Goal: Information Seeking & Learning: Learn about a topic

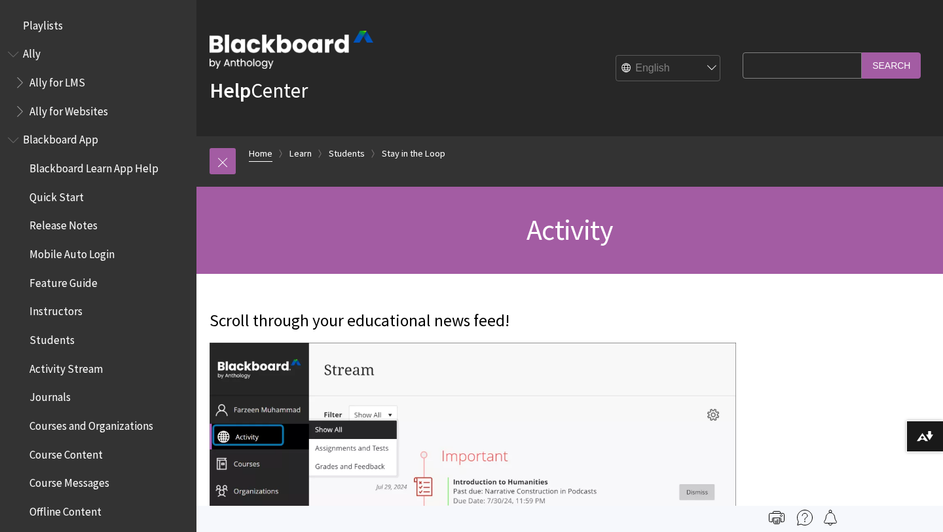
scroll to position [1348, 0]
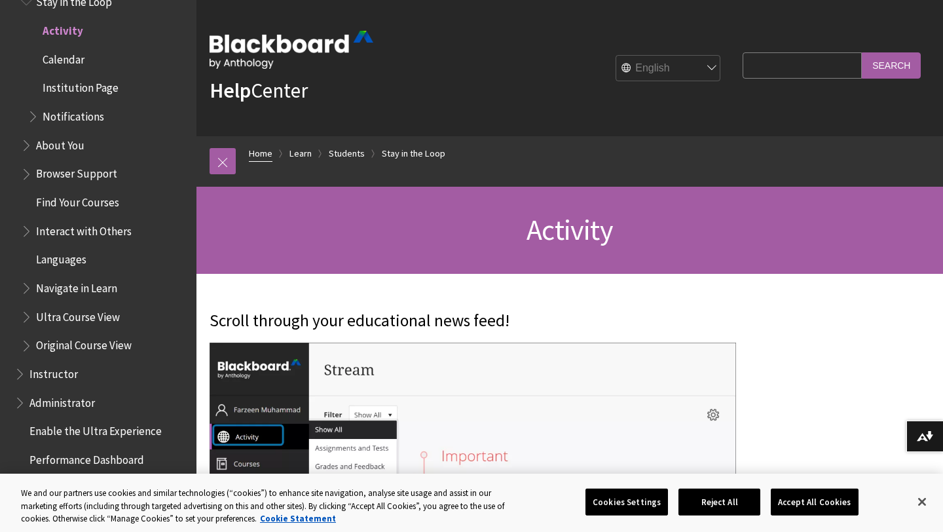
click at [255, 158] on link "Home" at bounding box center [261, 153] width 24 height 16
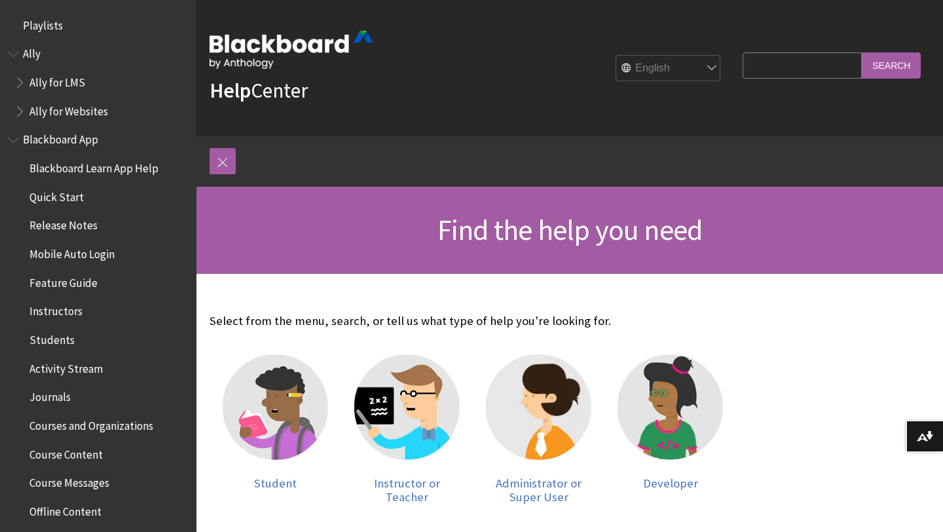
click at [48, 145] on span "Blackboard App" at bounding box center [60, 138] width 75 height 18
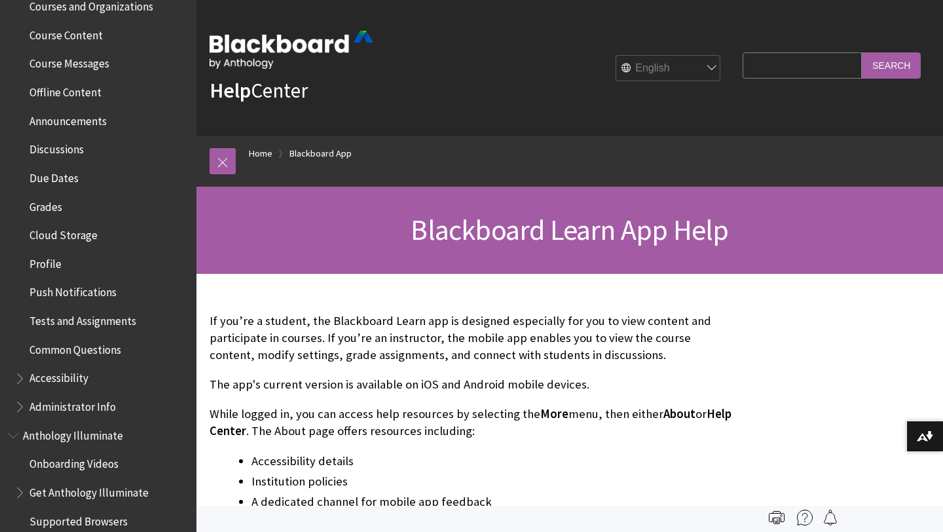
scroll to position [36, 0]
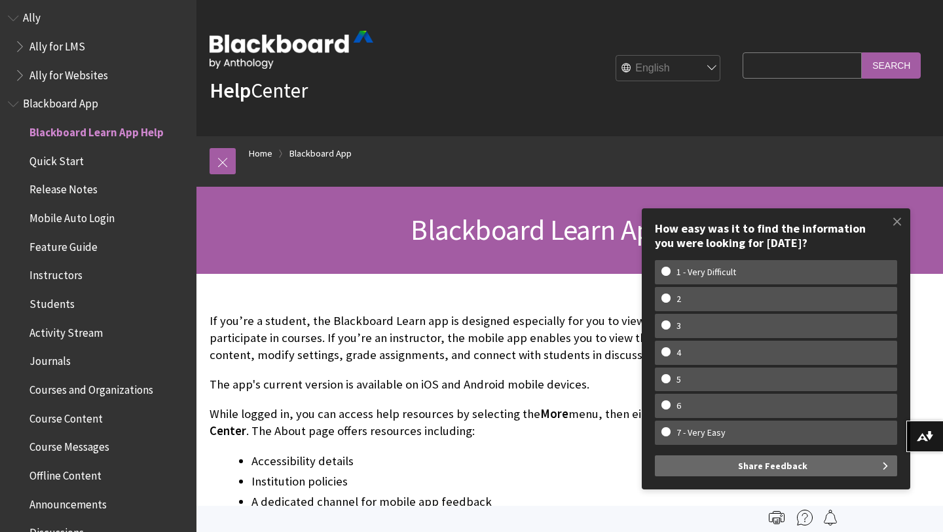
click at [53, 339] on span "Activity Stream" at bounding box center [101, 333] width 174 height 22
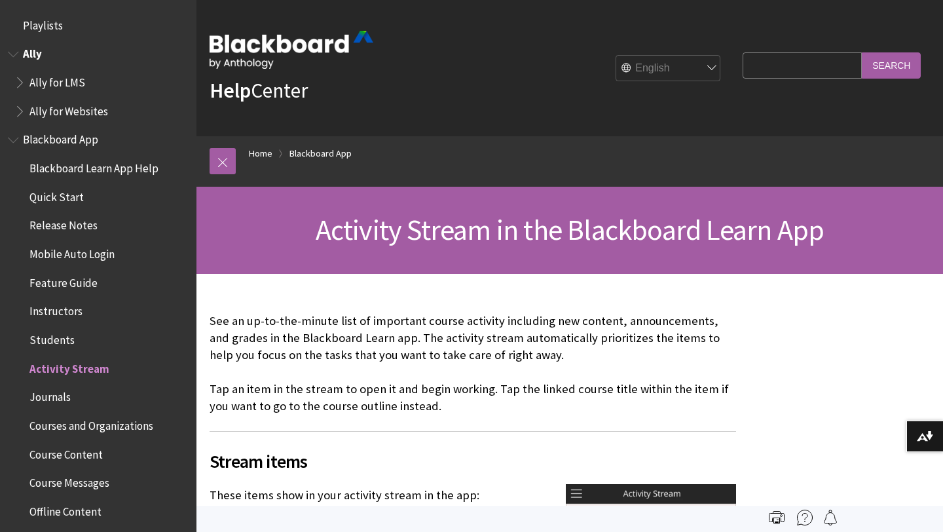
click at [31, 49] on span "Ally" at bounding box center [32, 52] width 19 height 18
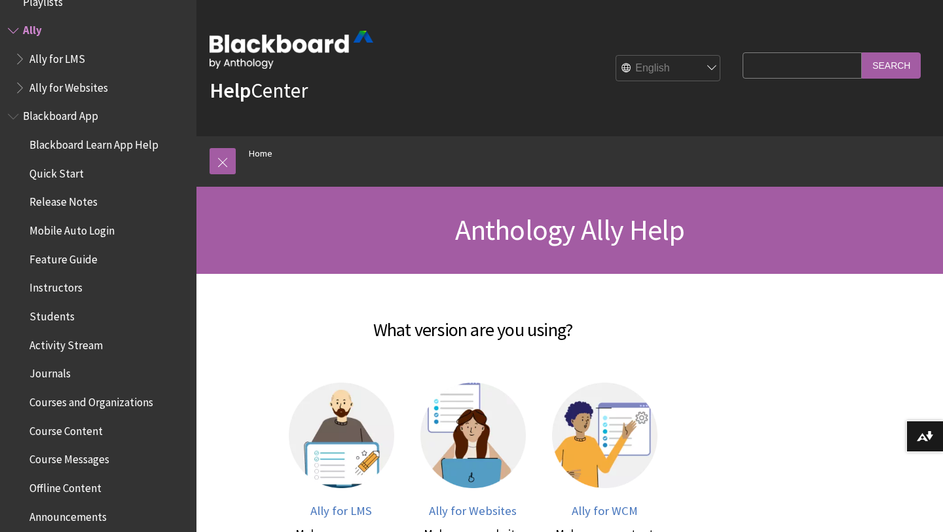
scroll to position [69, 0]
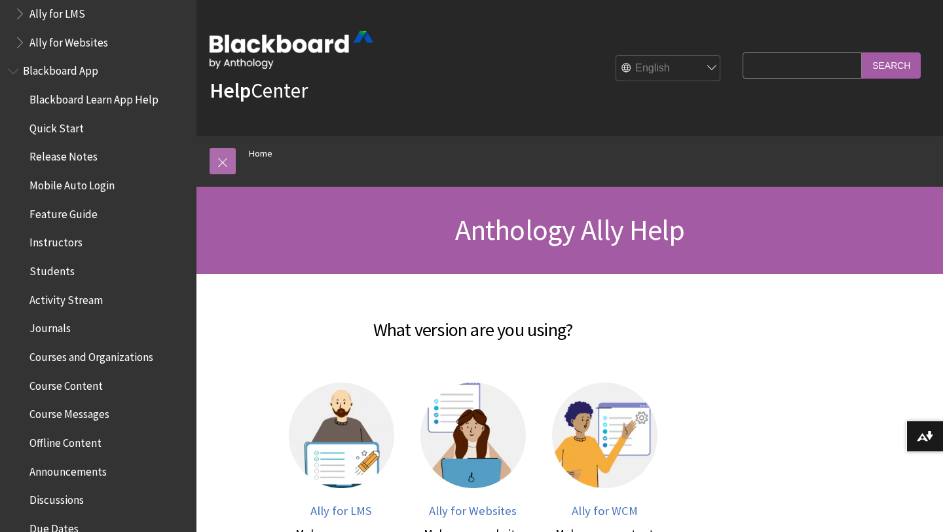
click at [225, 161] on link at bounding box center [223, 161] width 26 height 26
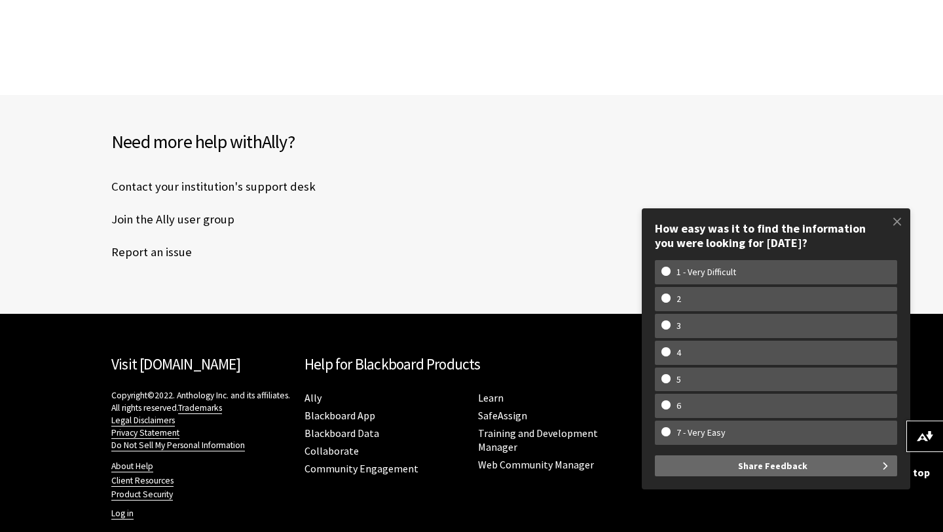
scroll to position [630, 0]
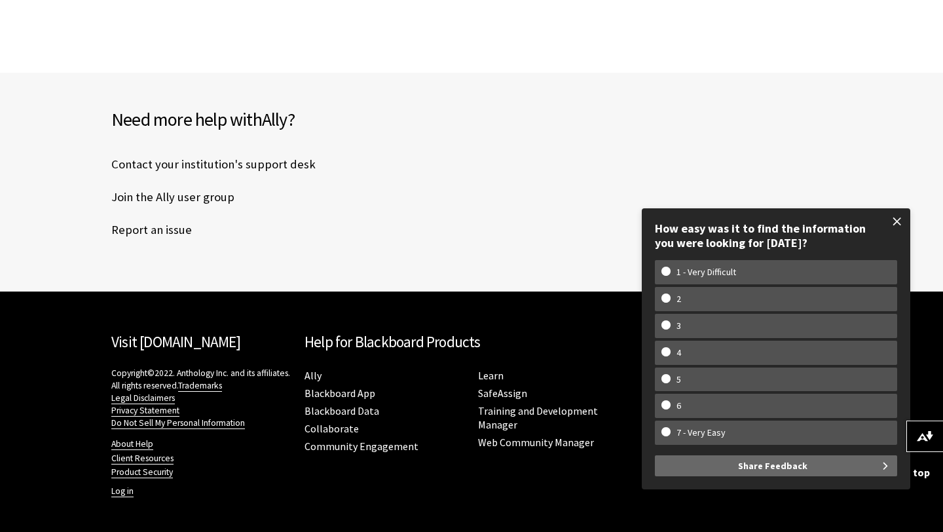
click at [898, 222] on span at bounding box center [898, 222] width 28 height 28
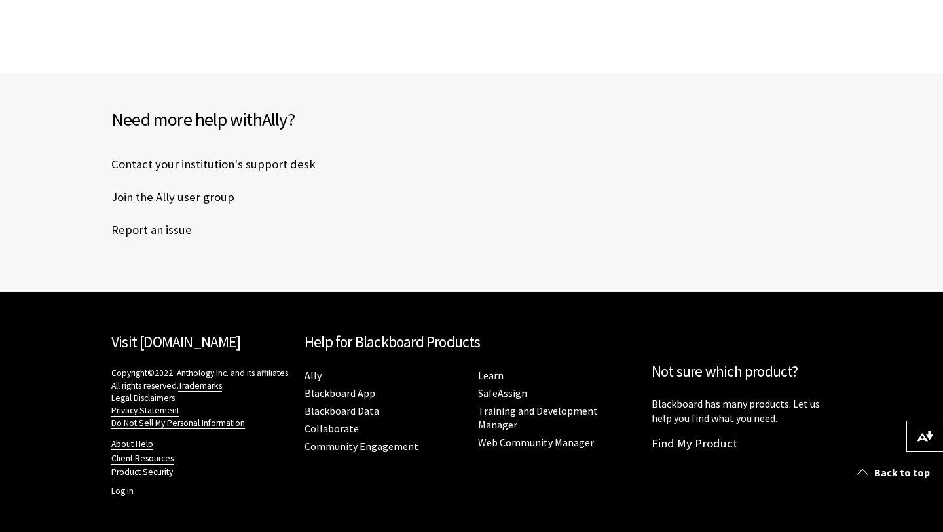
scroll to position [0, 0]
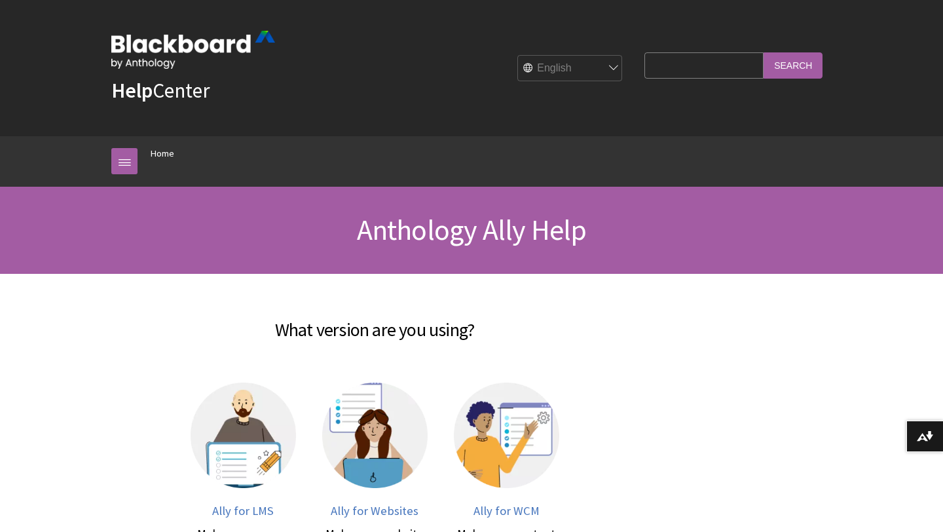
click at [616, 68] on select "English عربية Català Cymraeg Deutsch Español Suomi Français עברית Italiano 日本語 …" at bounding box center [570, 69] width 105 height 26
select select "/ar-sa/Ally"
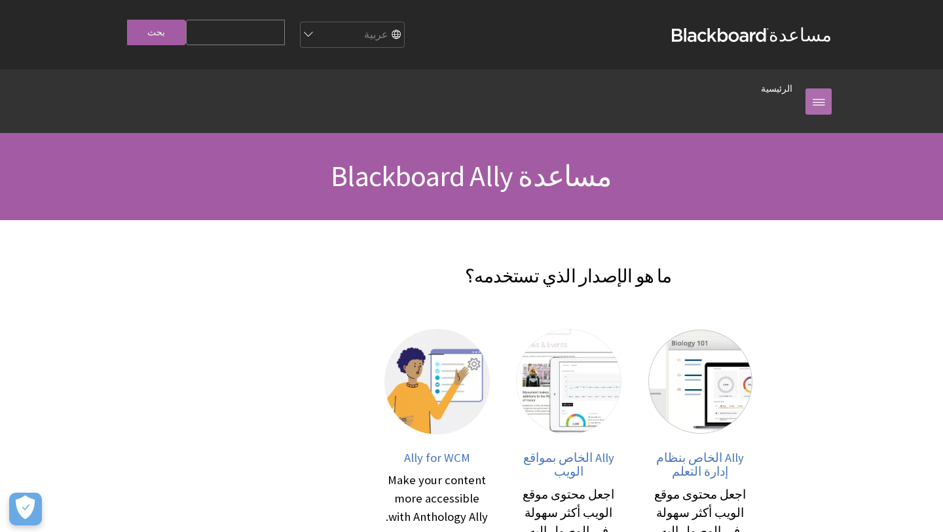
click at [812, 98] on link at bounding box center [819, 101] width 26 height 26
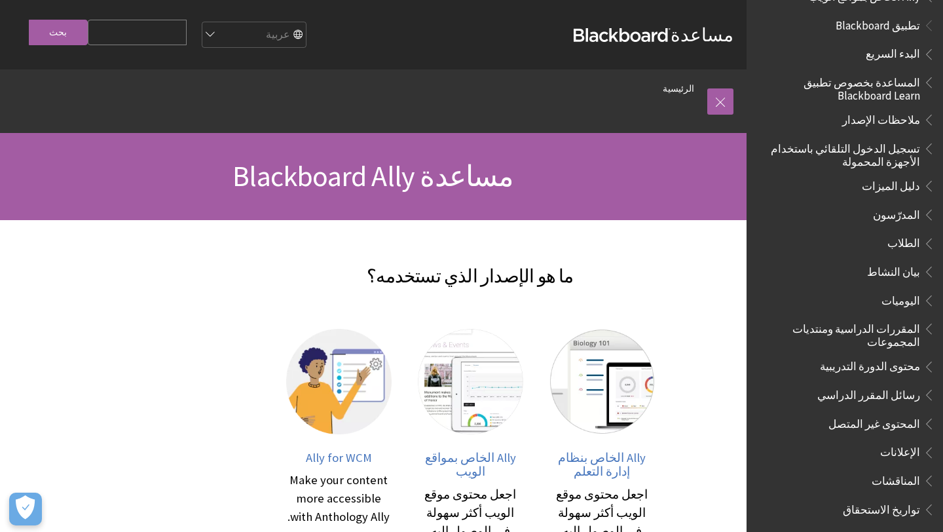
scroll to position [84, 0]
click at [901, 84] on span "المساعدة بخصوص تطبيق Blackboard Learn" at bounding box center [842, 88] width 158 height 31
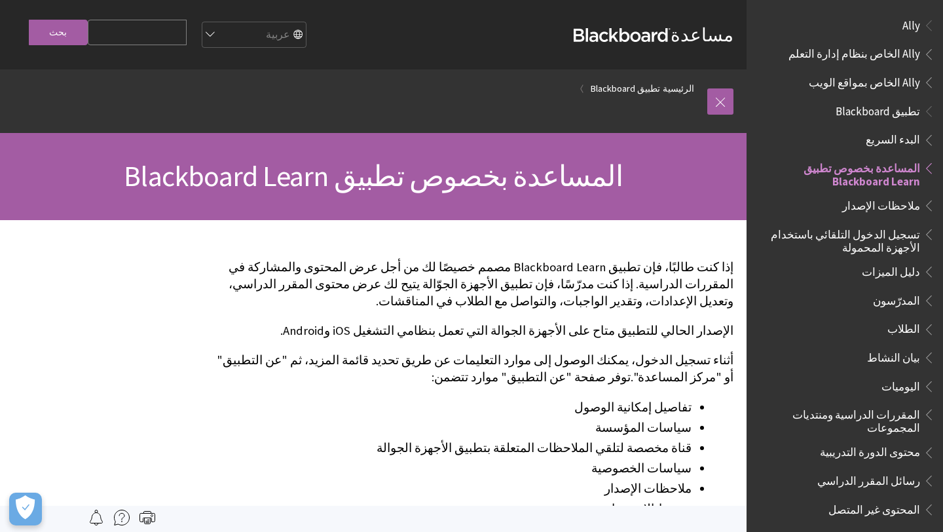
click at [906, 114] on span "تطبيق Blackboard" at bounding box center [878, 109] width 85 height 18
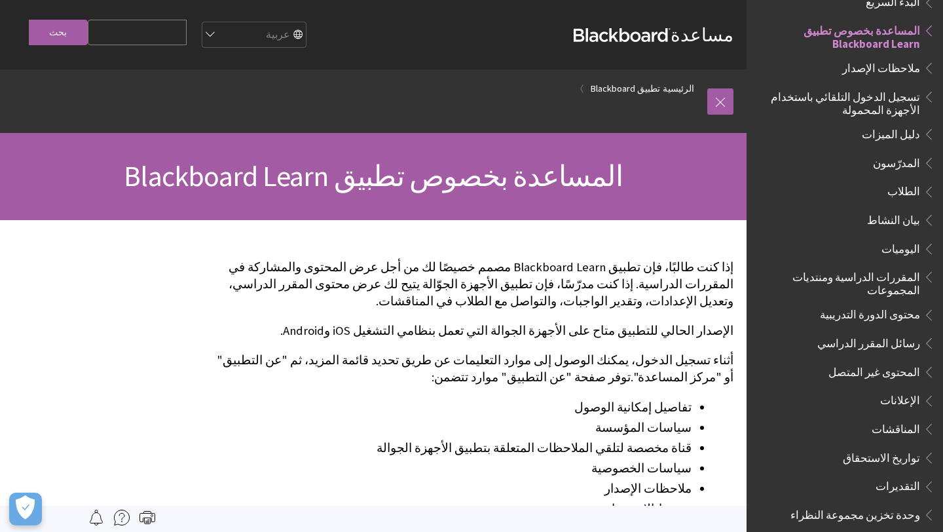
click at [601, 86] on li "تطبيق Blackboard" at bounding box center [620, 89] width 81 height 16
click at [618, 86] on link "تطبيق Blackboard" at bounding box center [625, 89] width 69 height 16
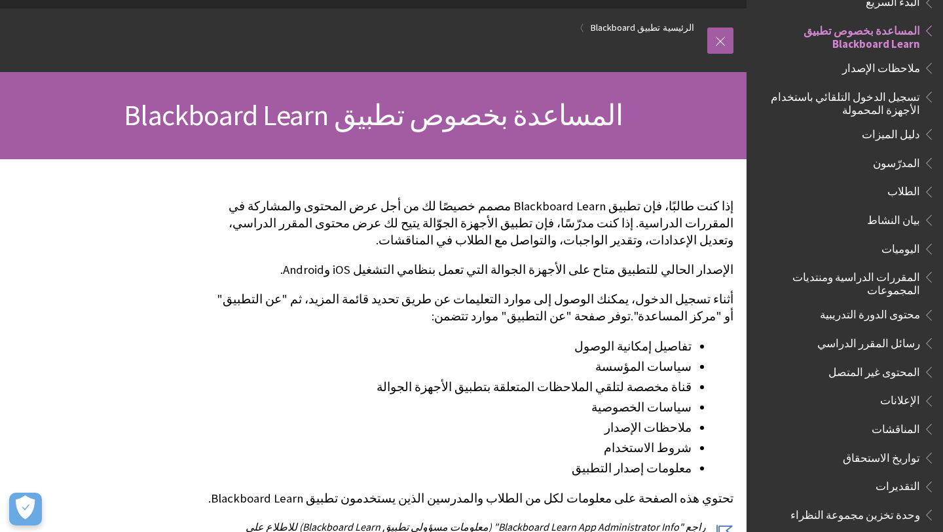
scroll to position [807, 0]
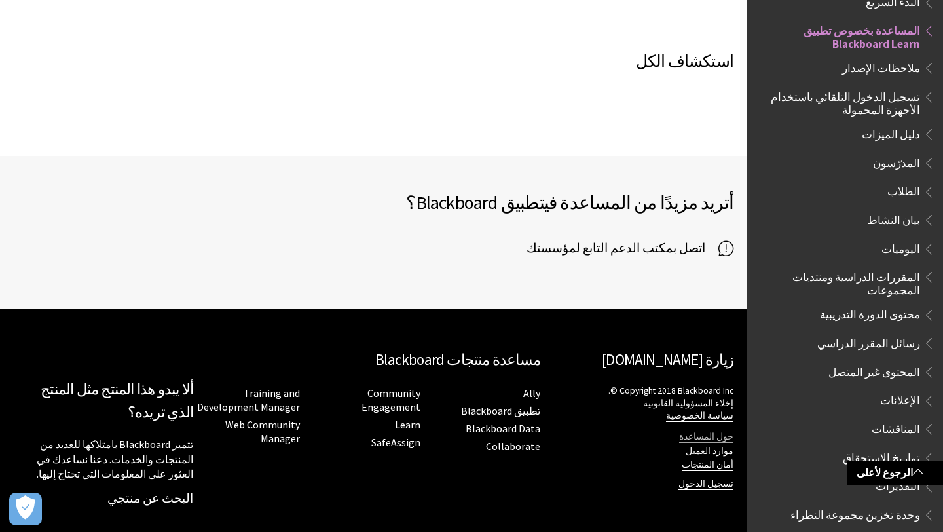
click at [694, 434] on link "حول المساعدة" at bounding box center [706, 437] width 54 height 12
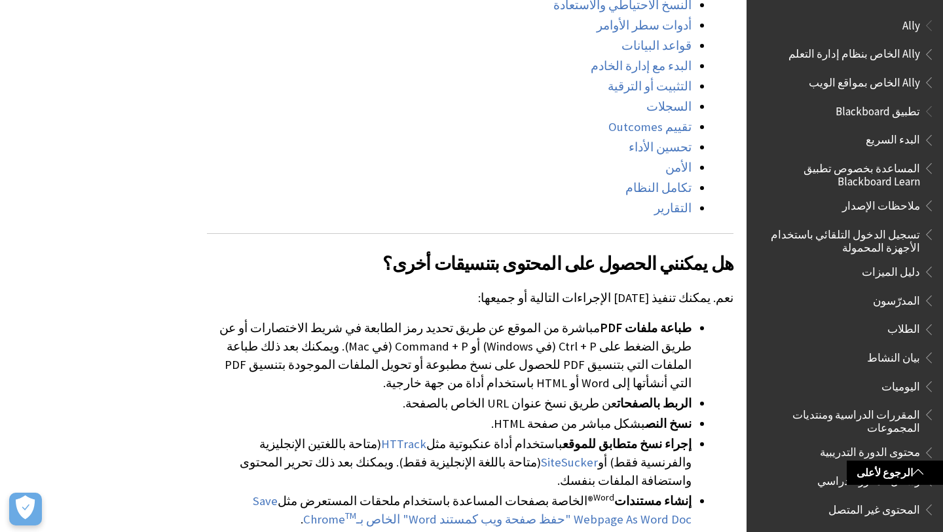
scroll to position [2167, 0]
click at [208, 138] on li "تحسين الأداء" at bounding box center [449, 147] width 485 height 18
click at [919, 48] on span "Ally الخاص بنظام إدارة التعلم" at bounding box center [855, 52] width 132 height 18
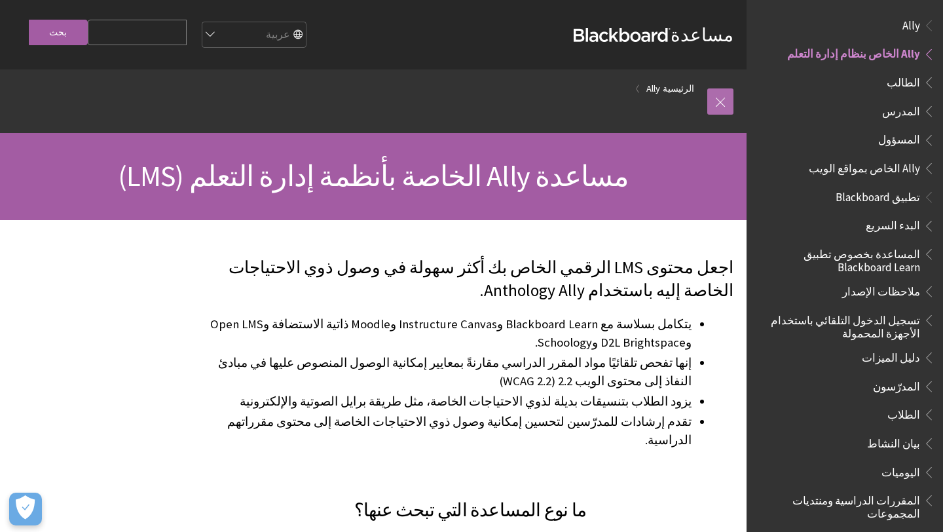
click at [725, 98] on link at bounding box center [721, 101] width 26 height 26
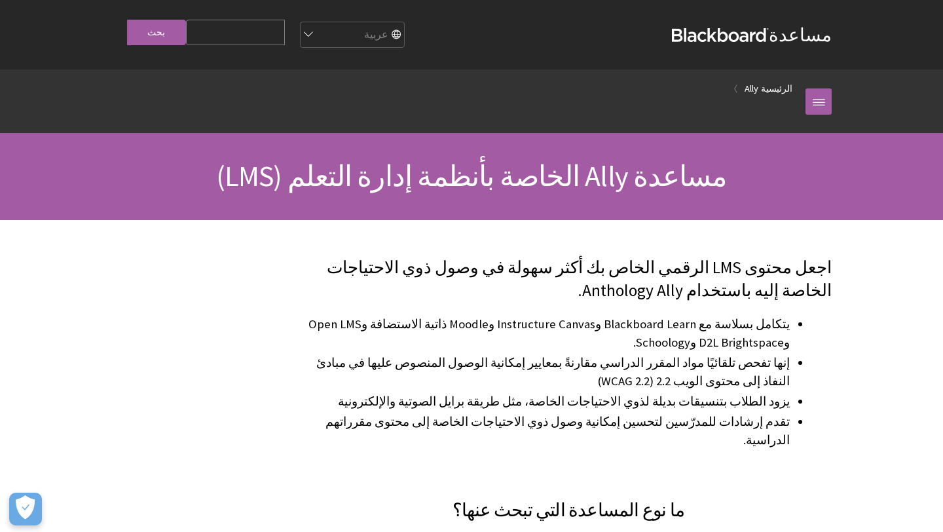
click at [767, 88] on ol "الرئيسية Ally" at bounding box center [458, 88] width 694 height 39
click at [746, 89] on li "Ally" at bounding box center [746, 89] width 25 height 16
click at [759, 89] on link "Ally" at bounding box center [752, 89] width 14 height 16
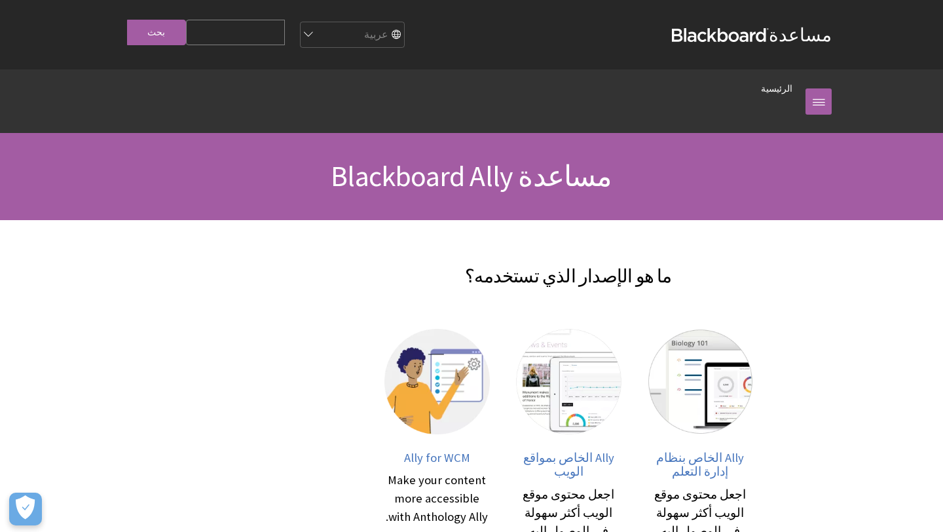
click at [821, 100] on link at bounding box center [819, 101] width 26 height 26
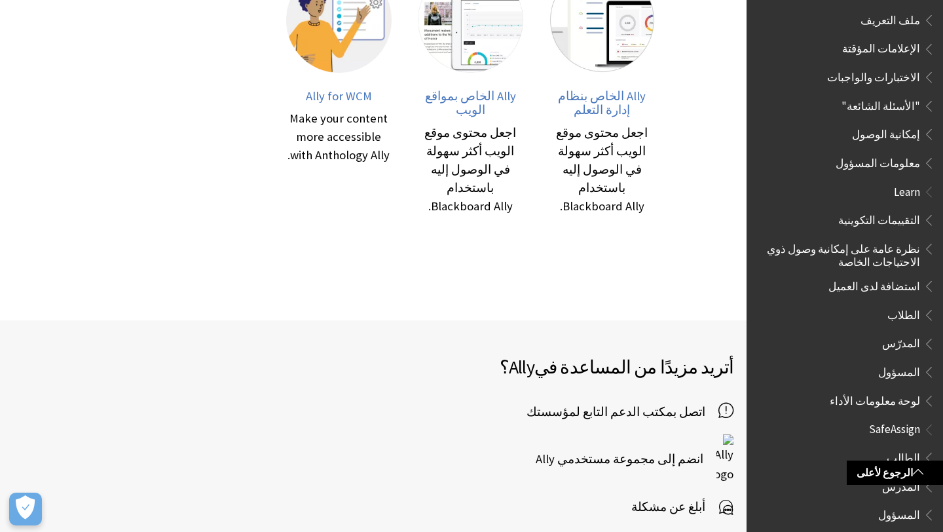
scroll to position [603, 0]
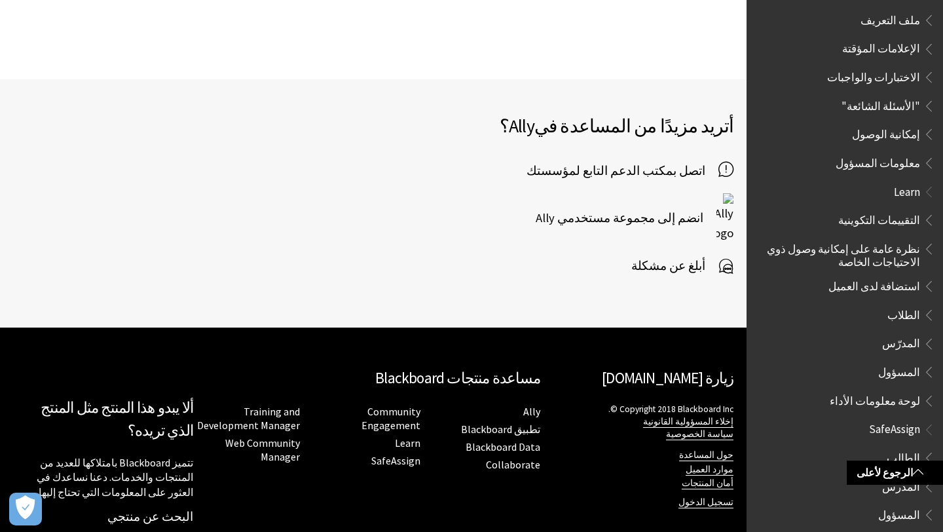
click at [910, 392] on span "لوحة معلومات الأداء" at bounding box center [875, 399] width 90 height 18
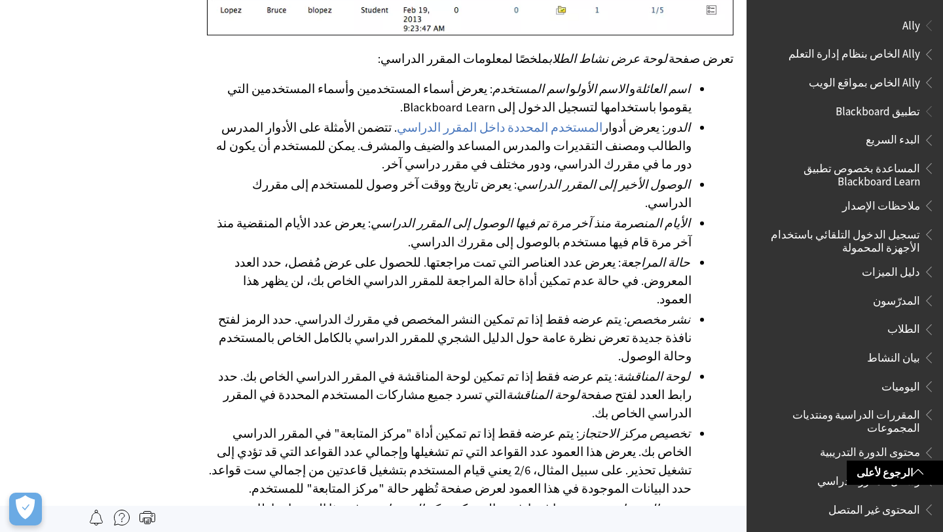
scroll to position [675, 0]
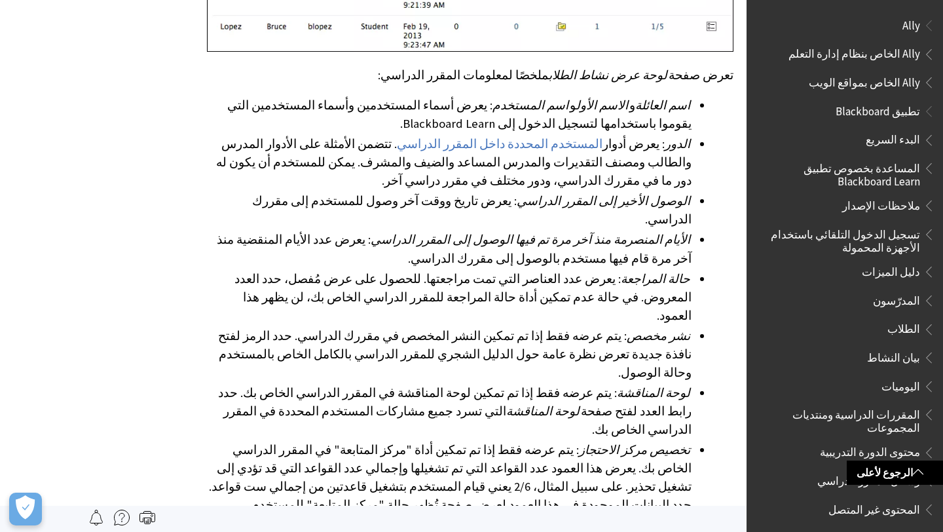
click at [905, 110] on span "تطبيق Blackboard" at bounding box center [878, 109] width 85 height 18
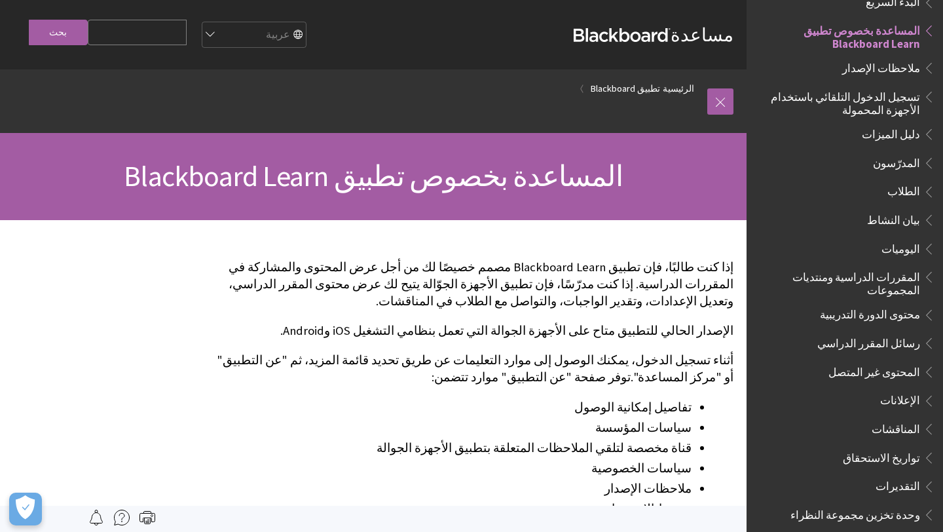
click at [121, 510] on img at bounding box center [122, 518] width 16 height 16
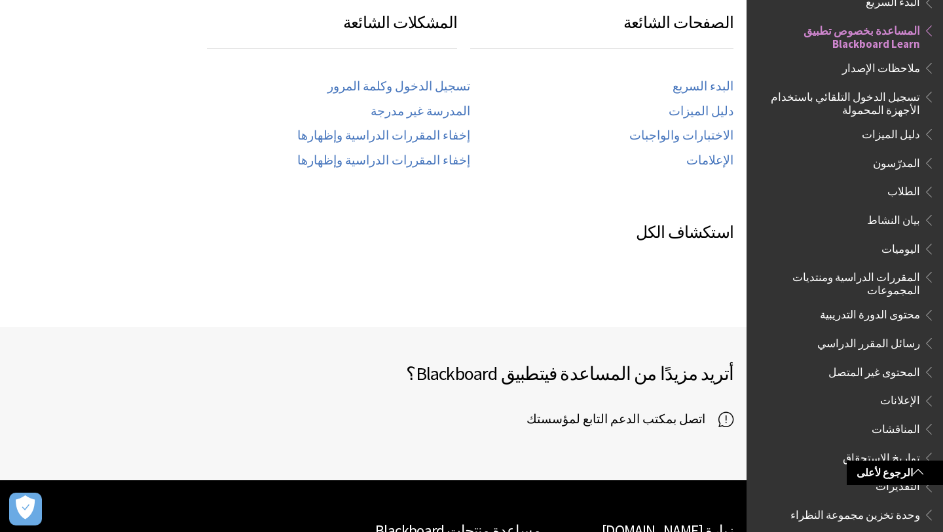
scroll to position [807, 0]
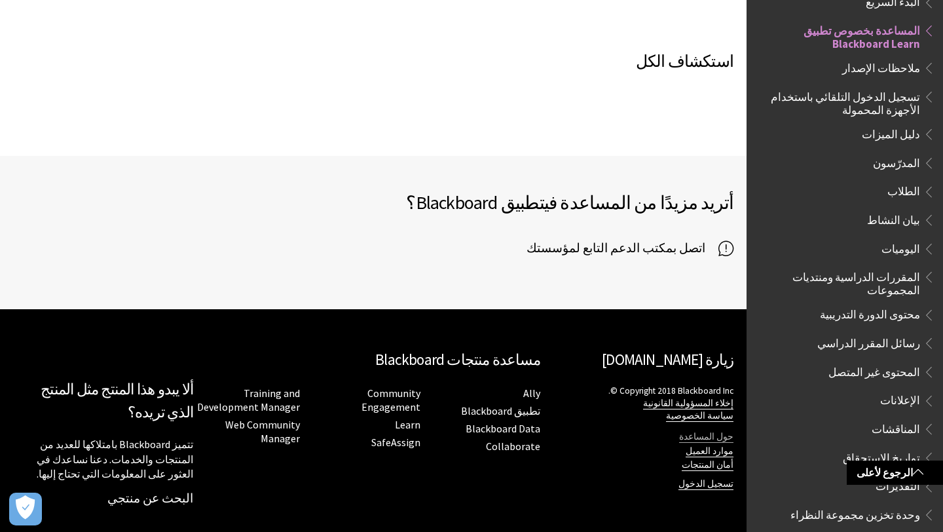
click at [727, 437] on link "حول المساعدة" at bounding box center [706, 437] width 54 height 12
